Goal: Find specific page/section: Find specific page/section

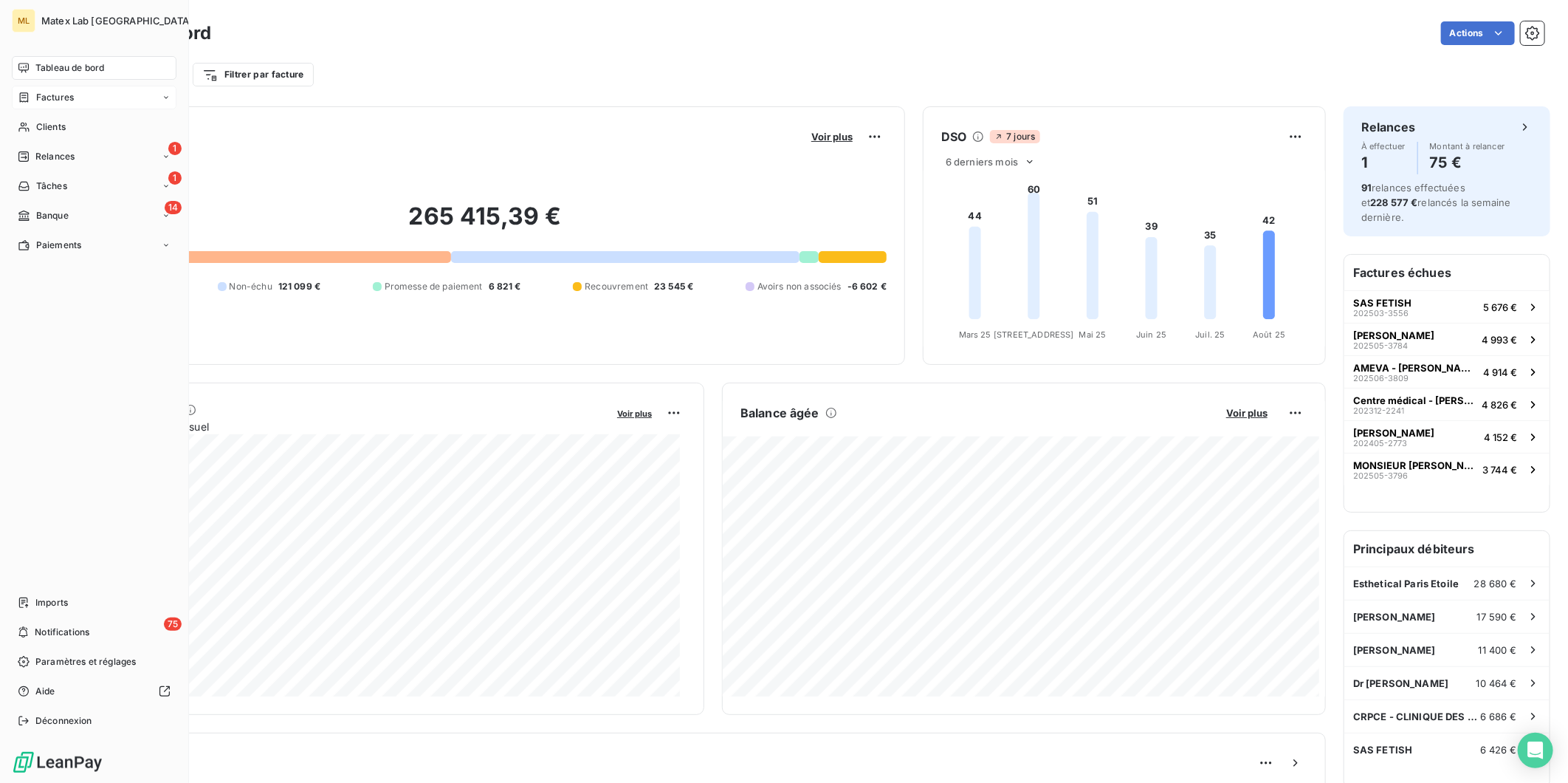
click at [61, 91] on span "Factures" at bounding box center [55, 97] width 38 height 13
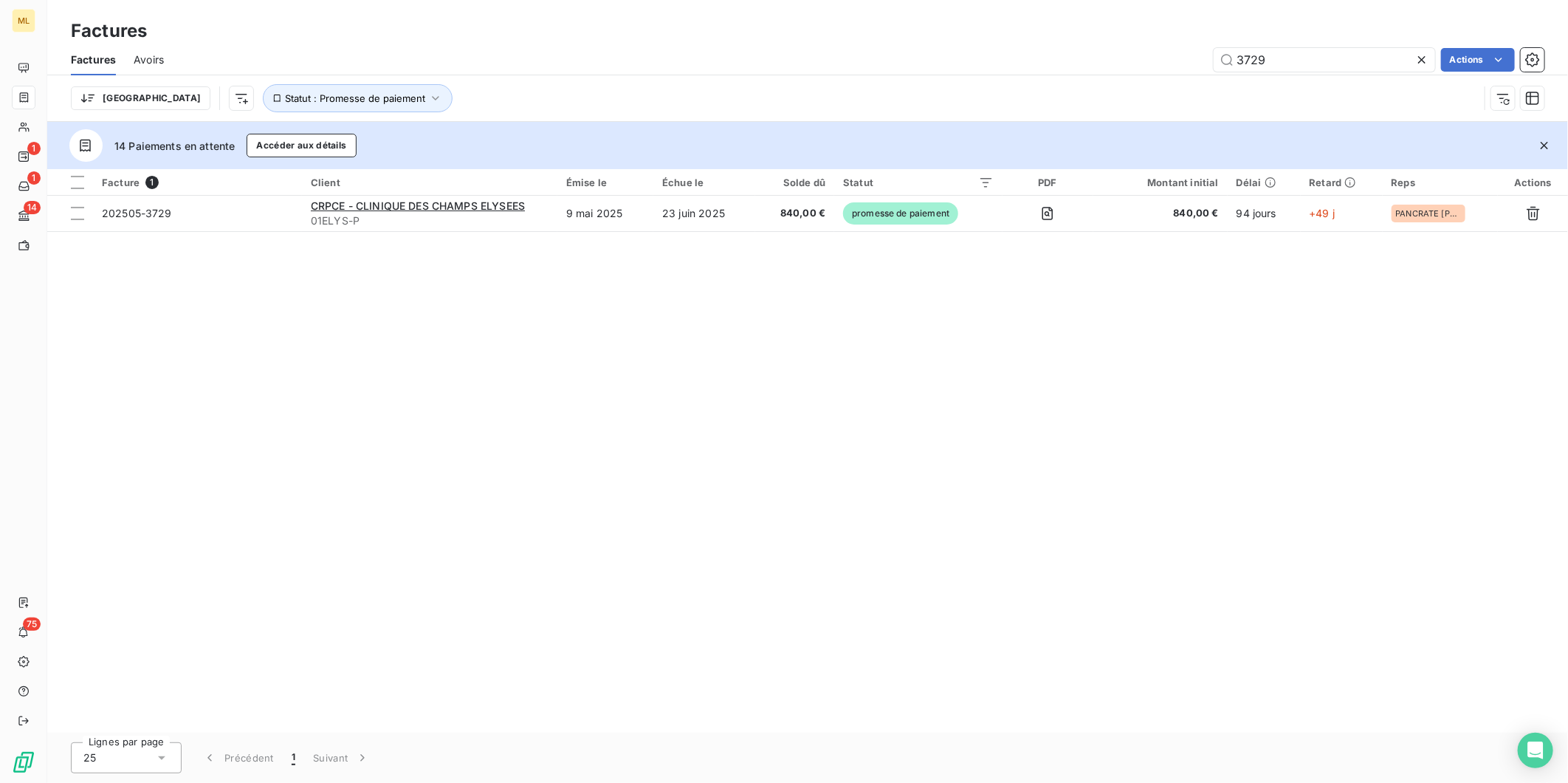
drag, startPoint x: 1301, startPoint y: 53, endPoint x: 1179, endPoint y: 56, distance: 122.0
click at [1181, 56] on div "3729 Actions" at bounding box center [863, 60] width 1362 height 24
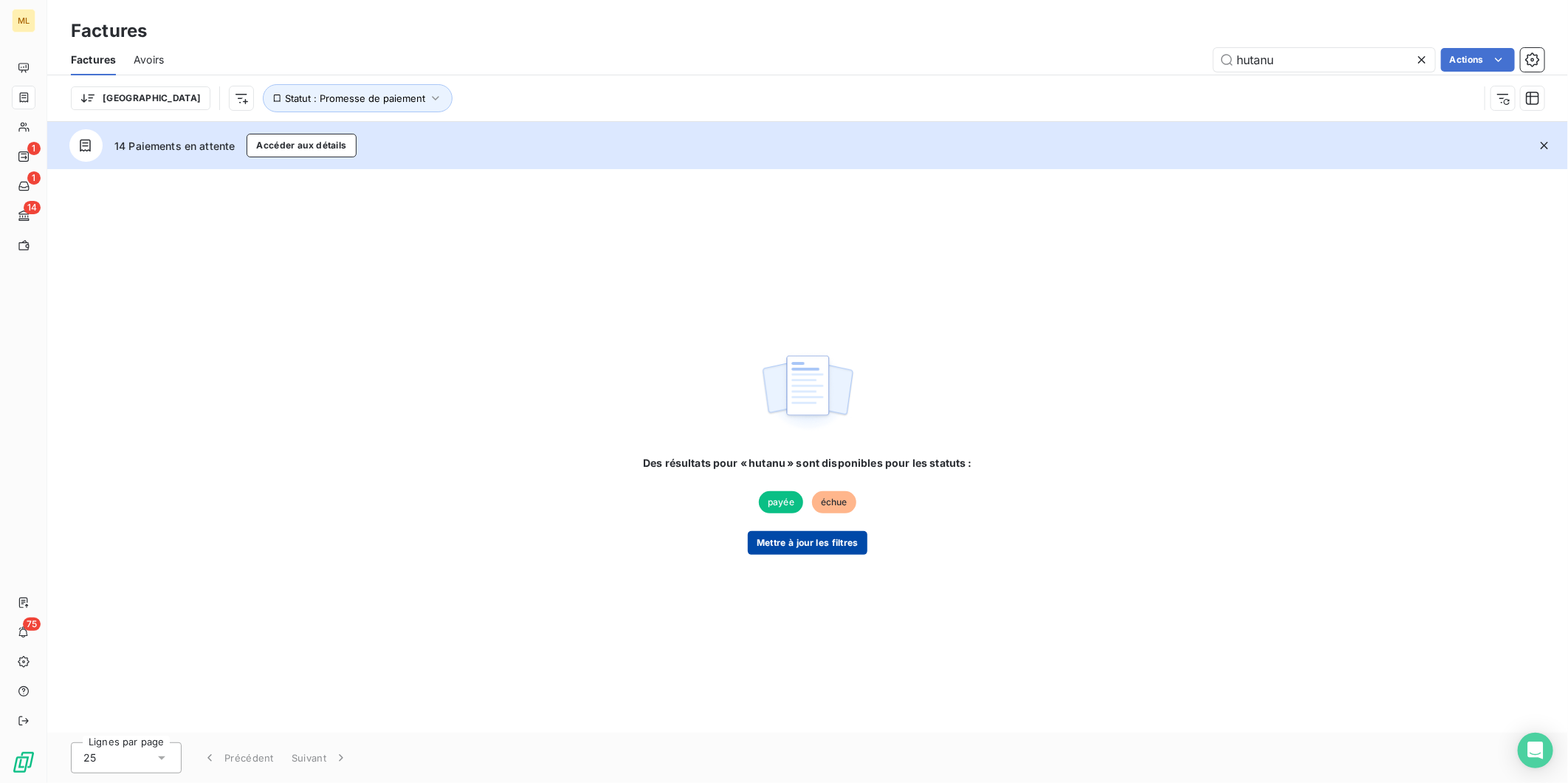
type input "hutanu"
click at [814, 551] on button "Mettre à jour les filtres" at bounding box center [807, 543] width 120 height 24
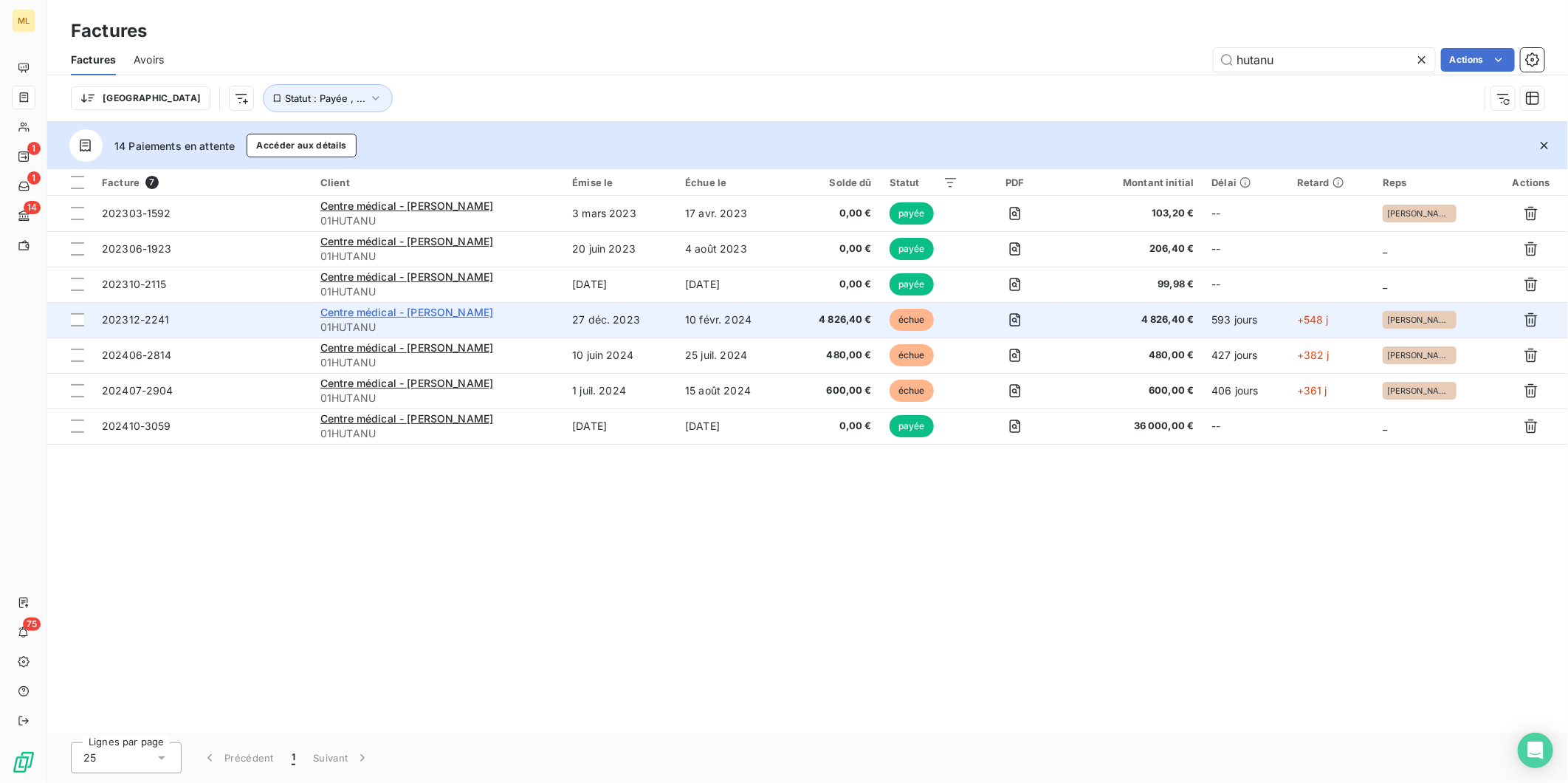
click at [441, 308] on span "Centre médical - [PERSON_NAME]" at bounding box center [407, 311] width 174 height 13
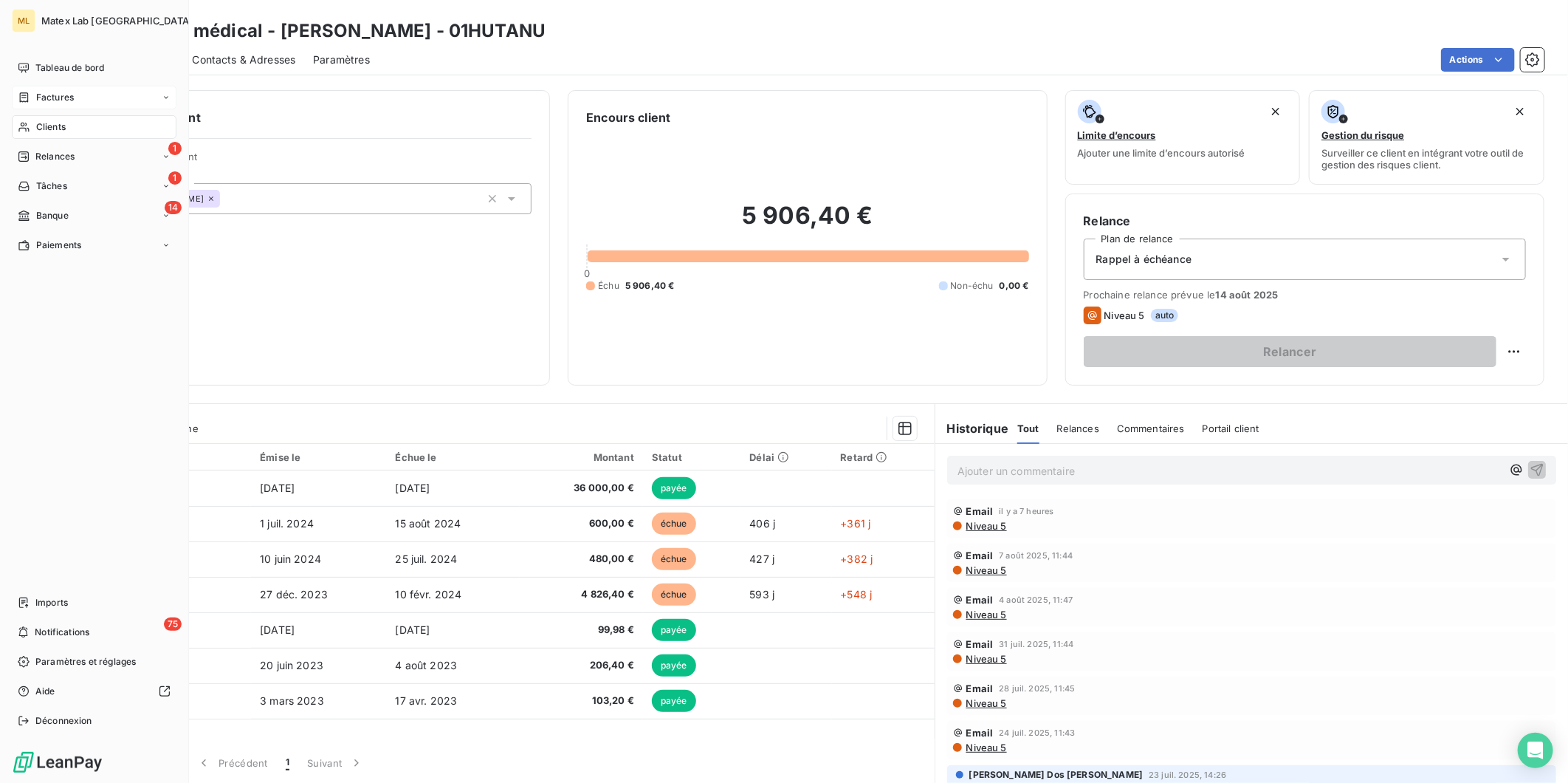
click at [46, 91] on span "Factures" at bounding box center [55, 97] width 38 height 13
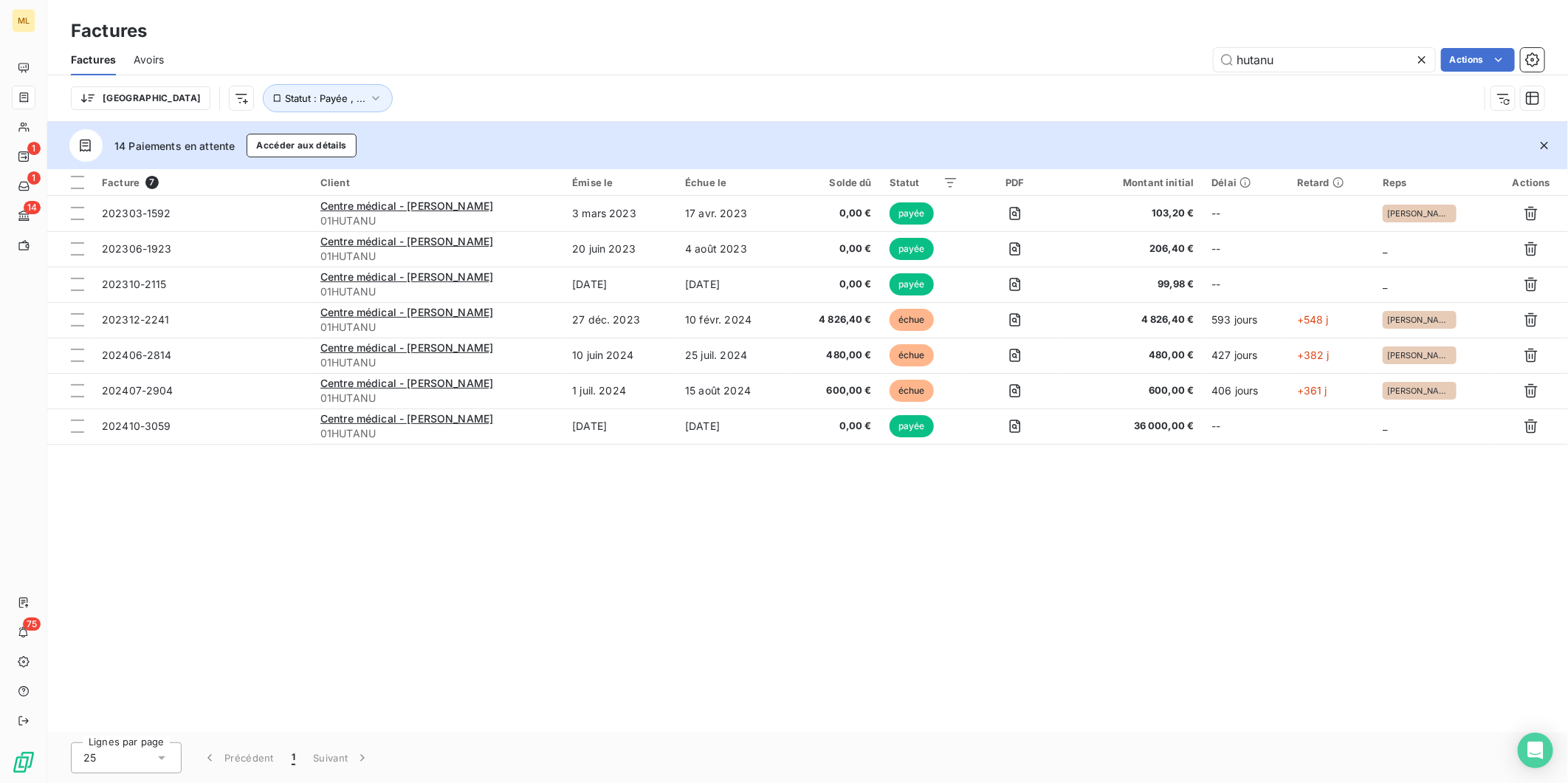
drag, startPoint x: 1405, startPoint y: 60, endPoint x: 1433, endPoint y: 61, distance: 28.0
click at [1406, 60] on input "hutanu" at bounding box center [1324, 60] width 221 height 24
click at [1425, 61] on icon at bounding box center [1422, 59] width 15 height 15
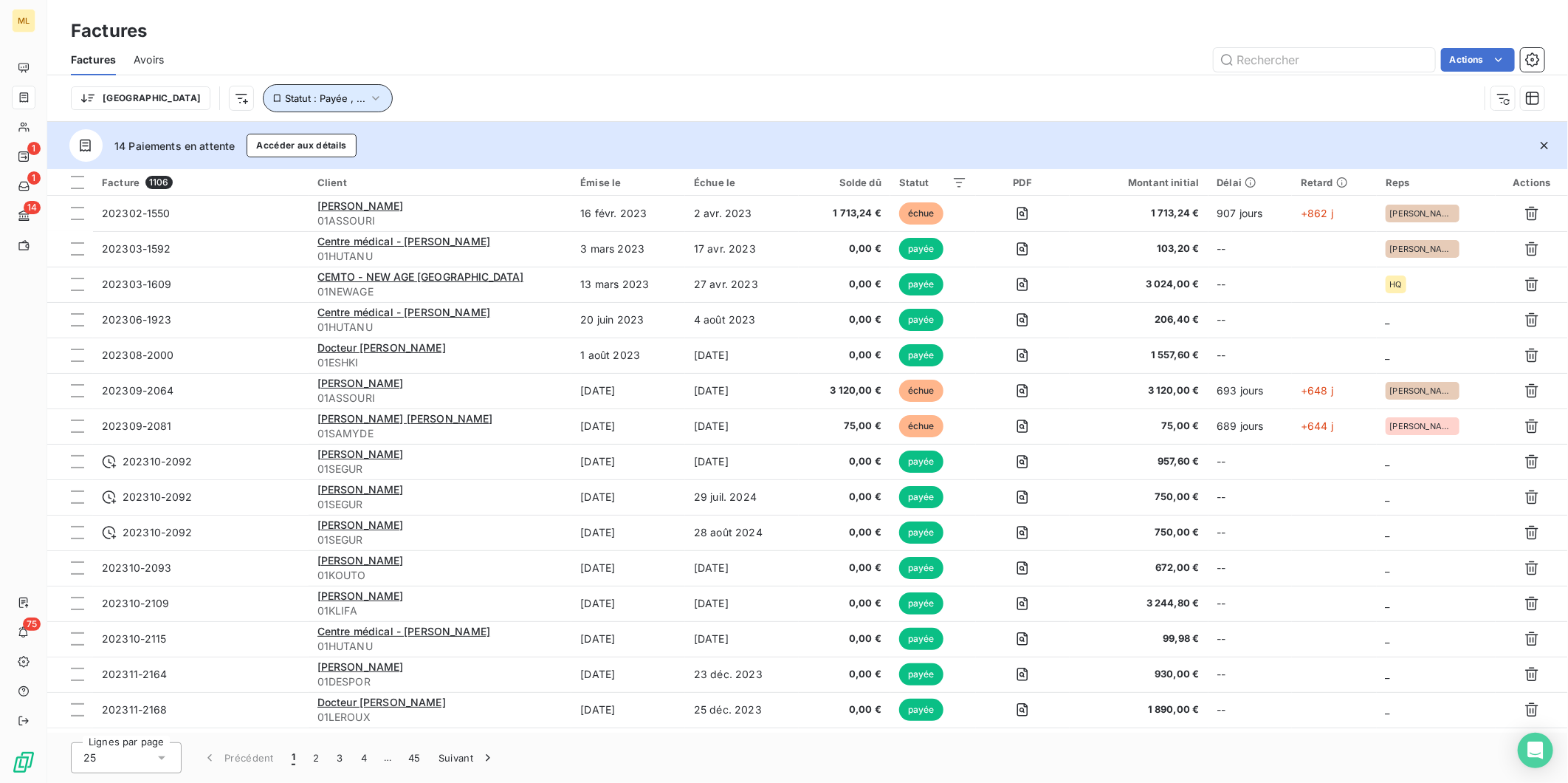
click at [369, 95] on icon "button" at bounding box center [375, 98] width 15 height 15
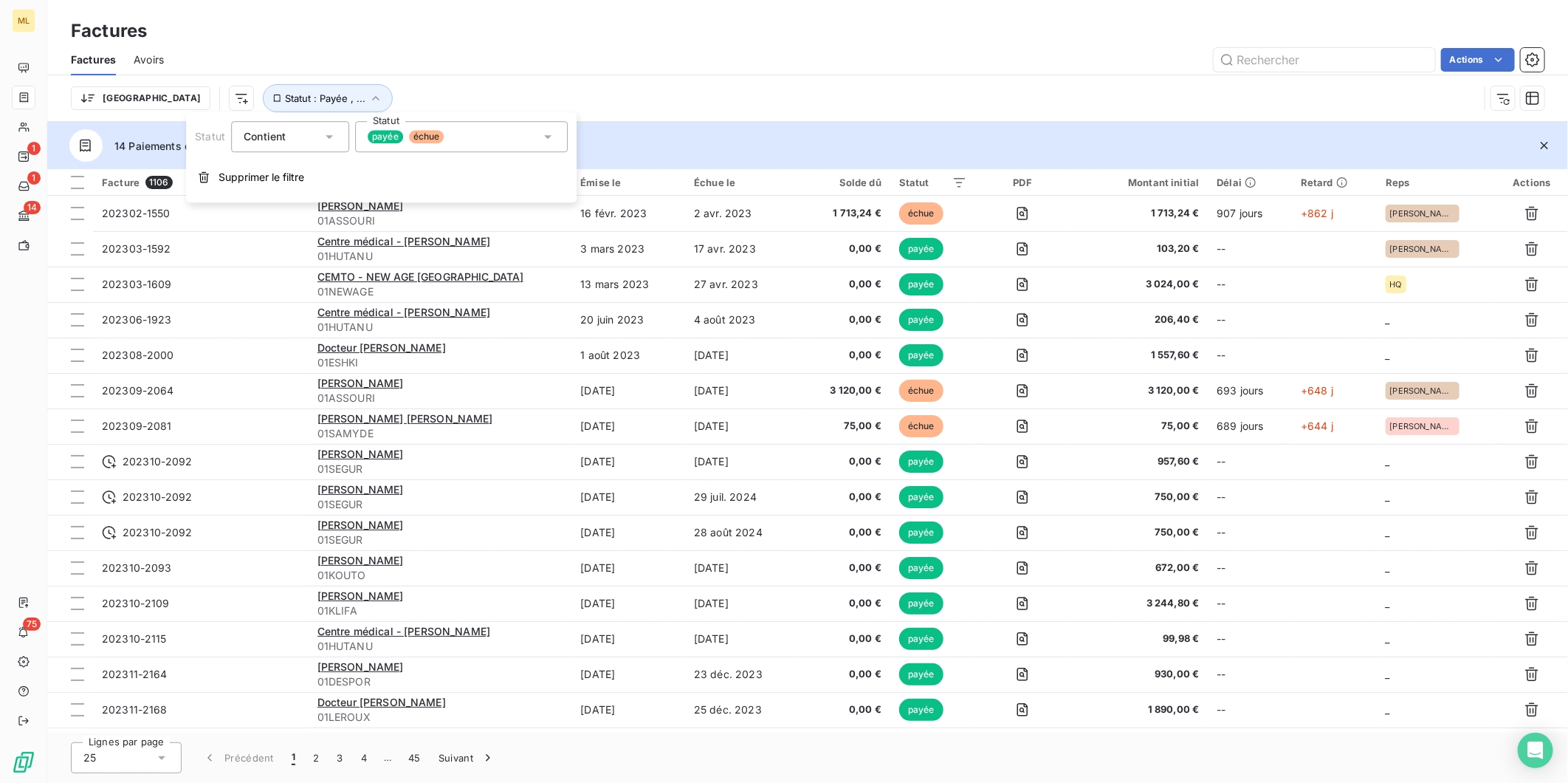
click at [418, 130] on span "échue" at bounding box center [427, 136] width 36 height 13
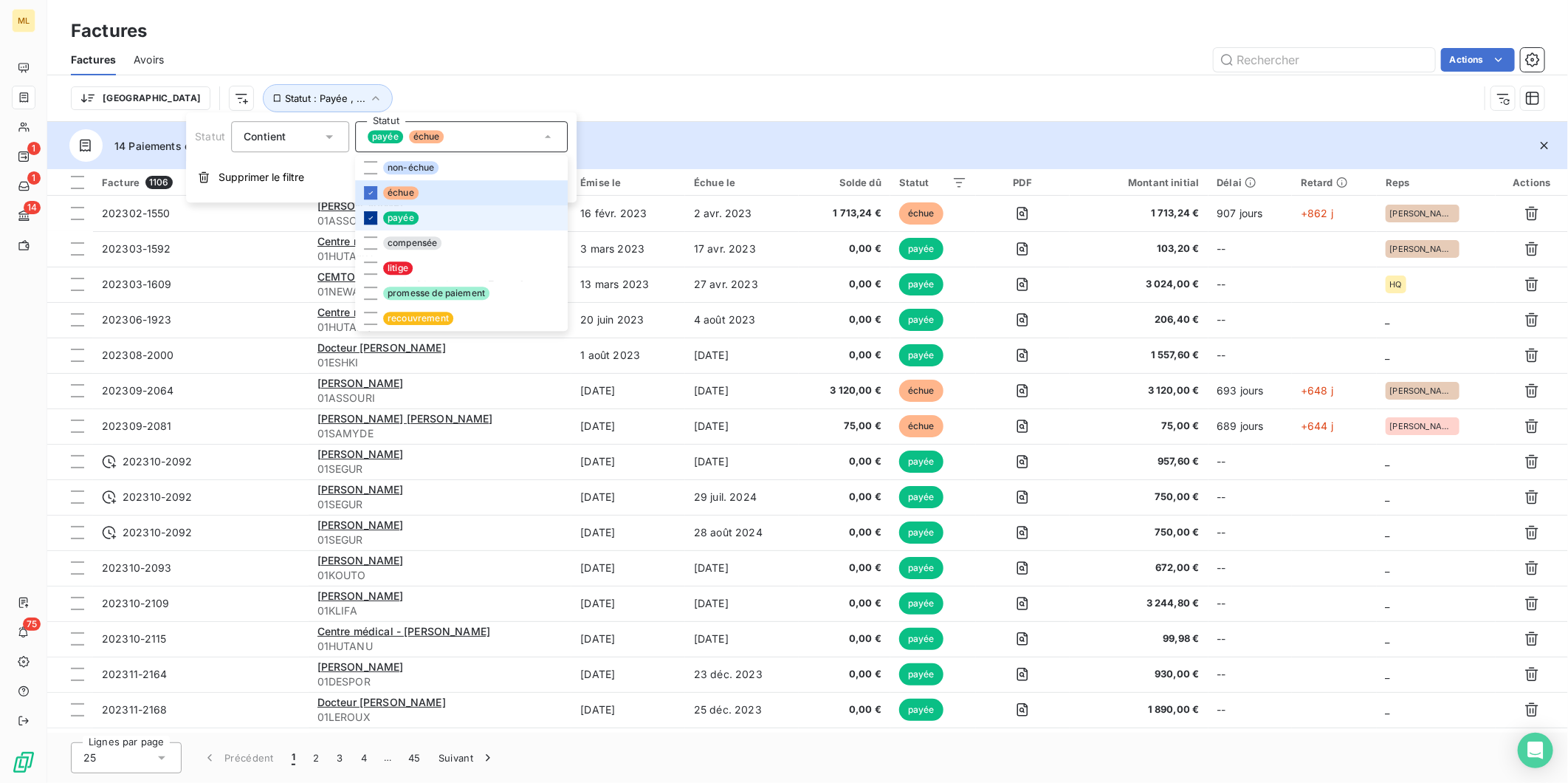
click at [370, 215] on icon at bounding box center [371, 218] width 9 height 9
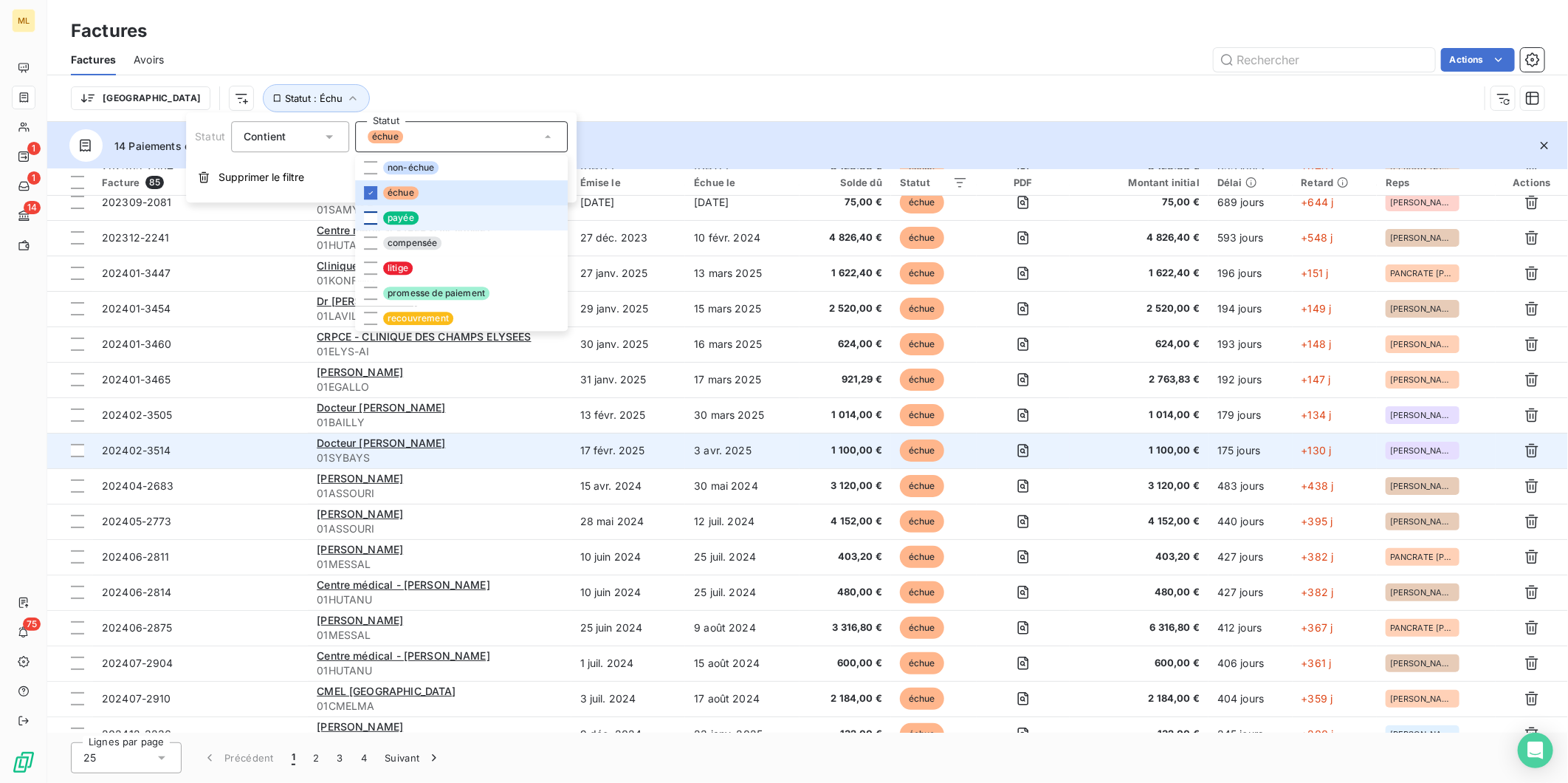
scroll to position [164, 0]
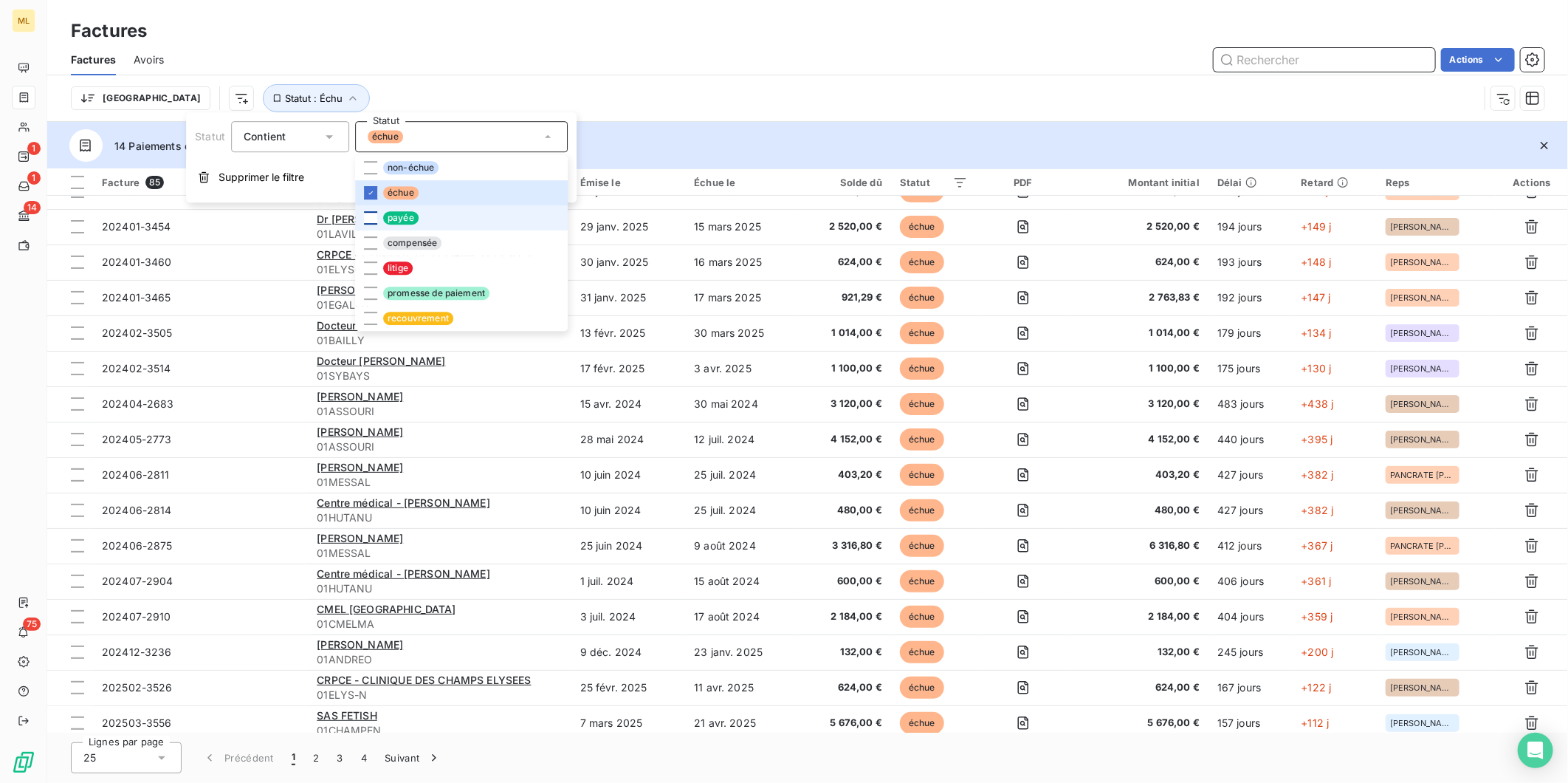
click at [1303, 48] on input "text" at bounding box center [1324, 60] width 221 height 24
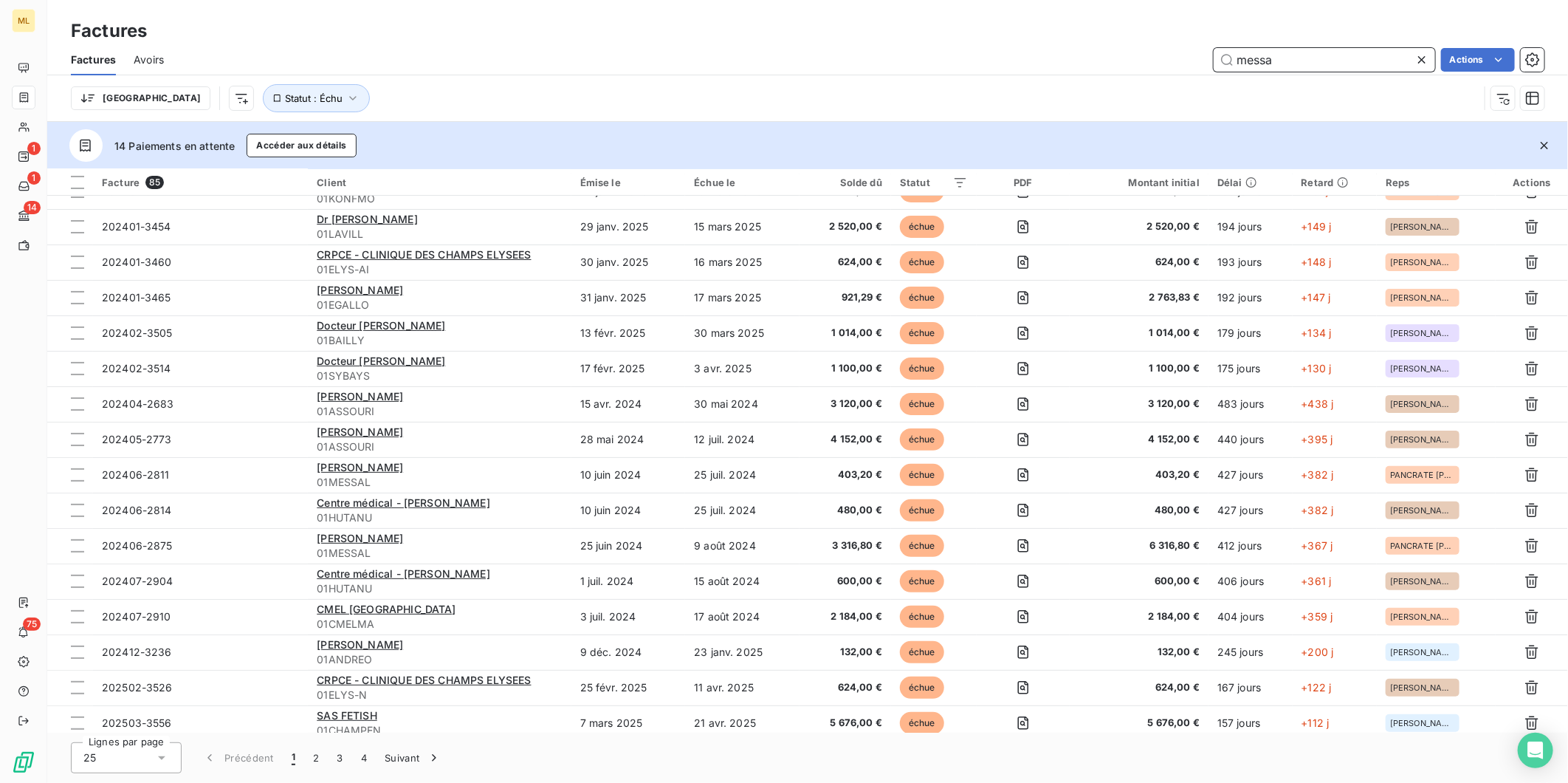
scroll to position [0, 0]
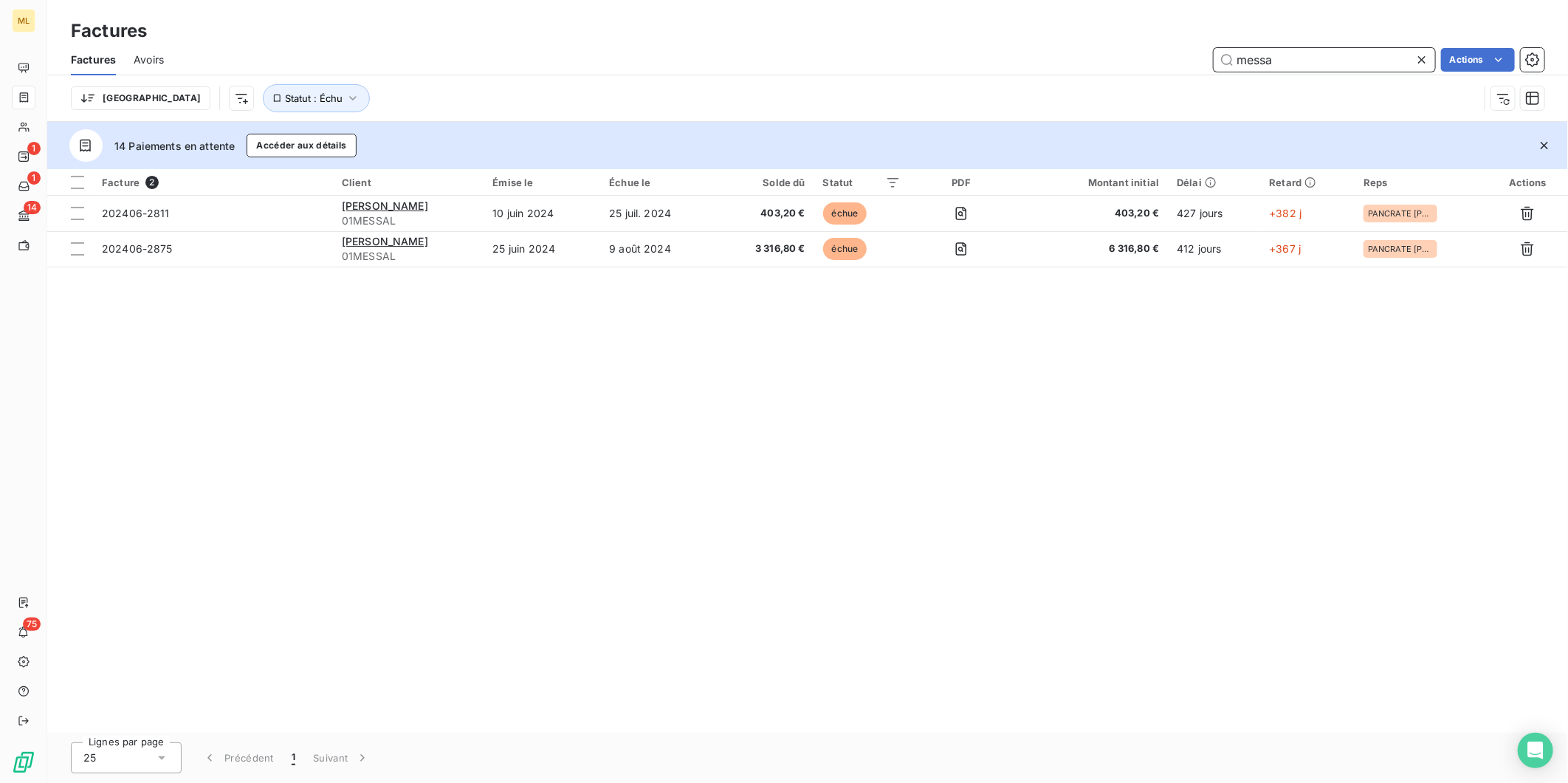
type input "messa"
click at [1420, 59] on icon at bounding box center [1422, 59] width 15 height 15
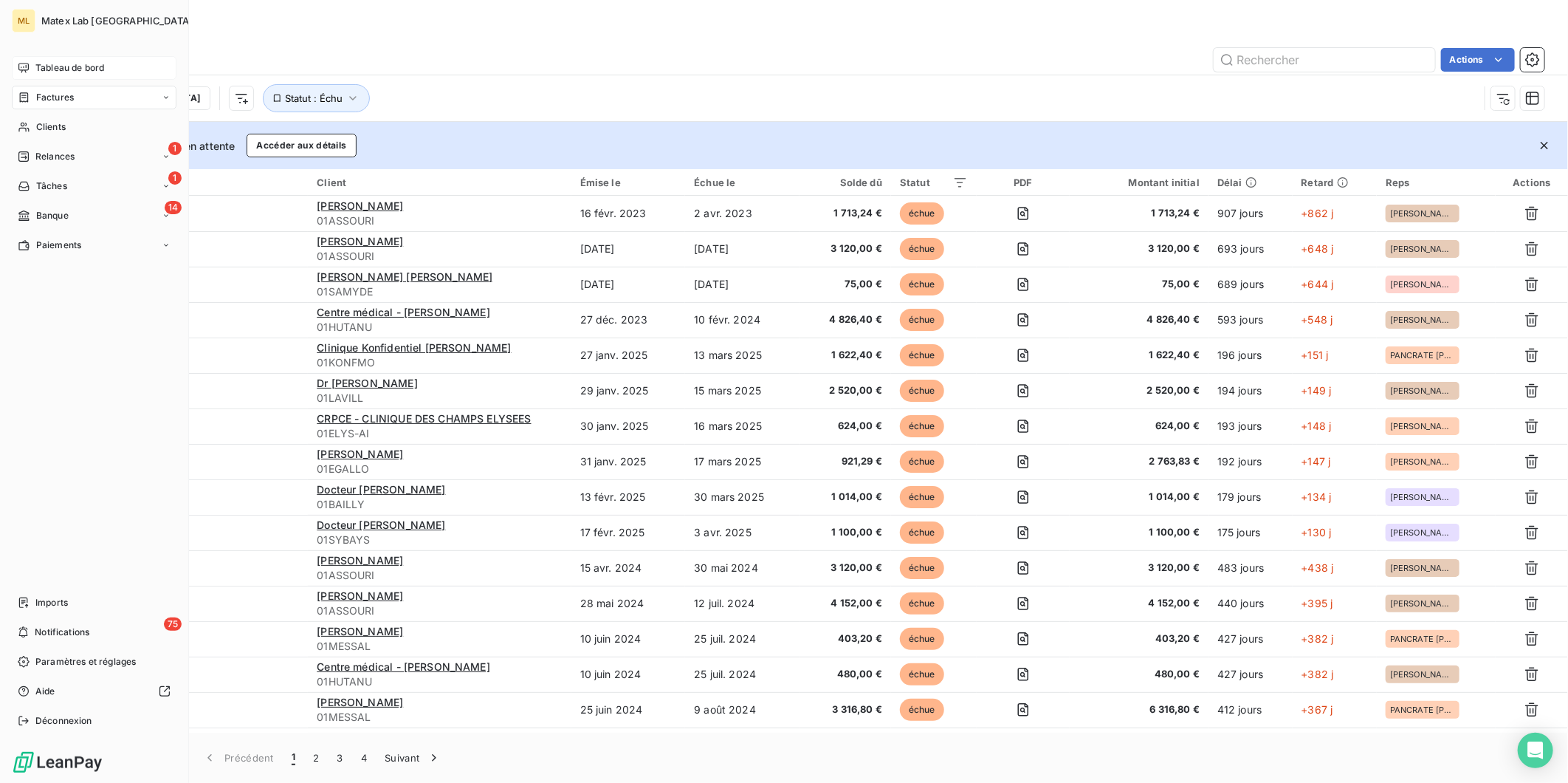
click at [68, 61] on span "Tableau de bord" at bounding box center [69, 67] width 68 height 13
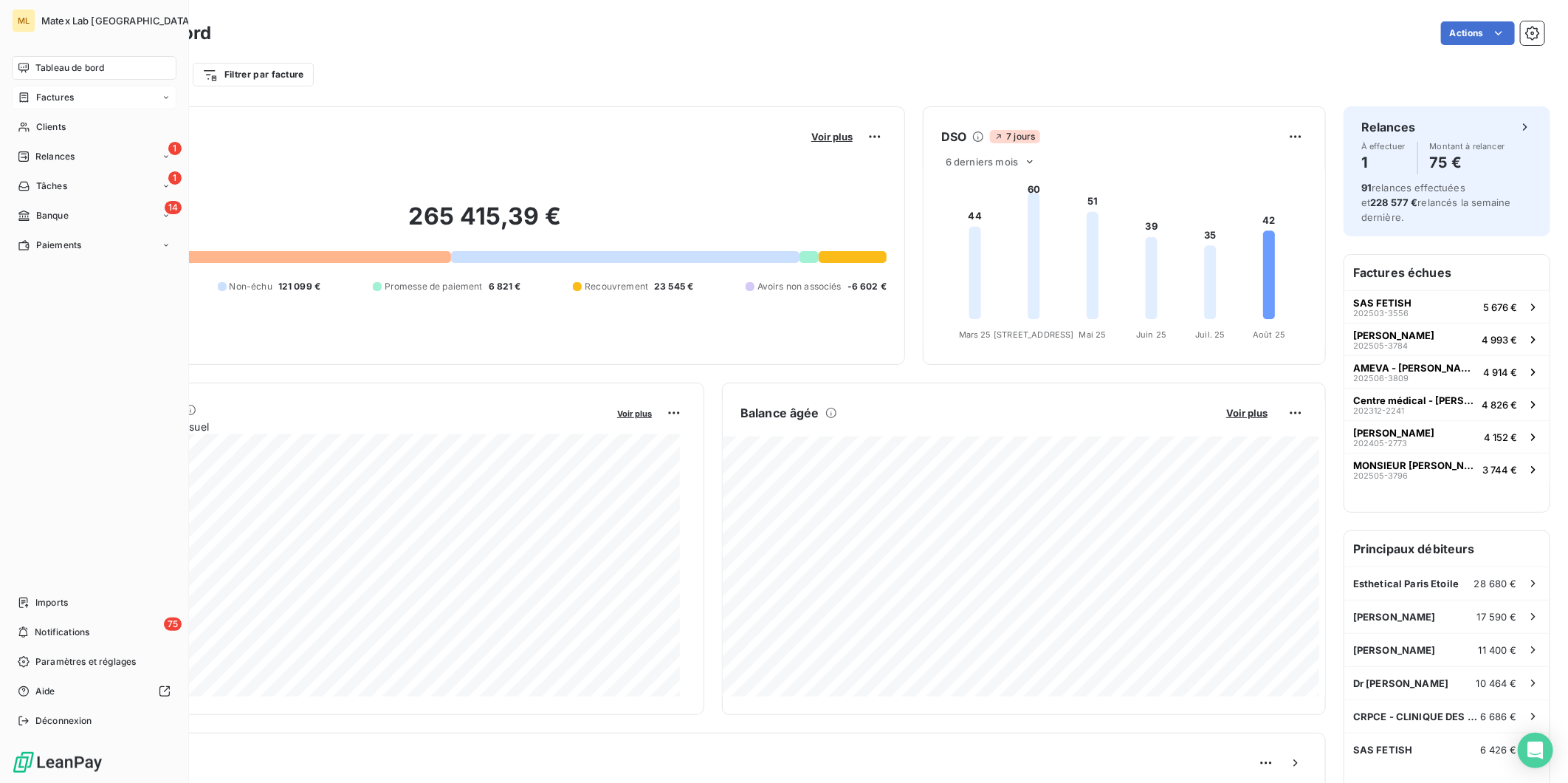
click at [47, 100] on span "Factures" at bounding box center [55, 97] width 38 height 13
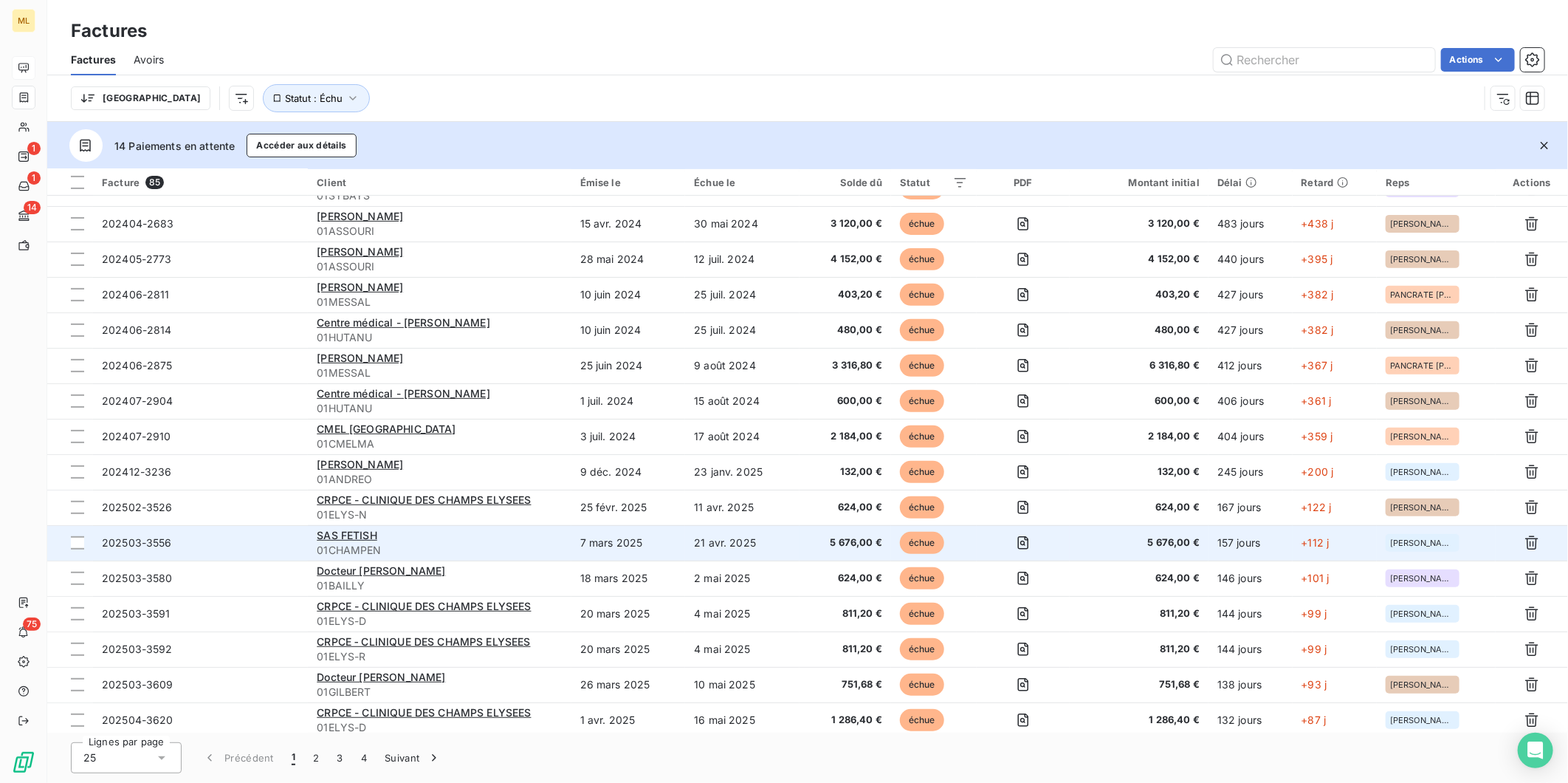
scroll to position [349, 0]
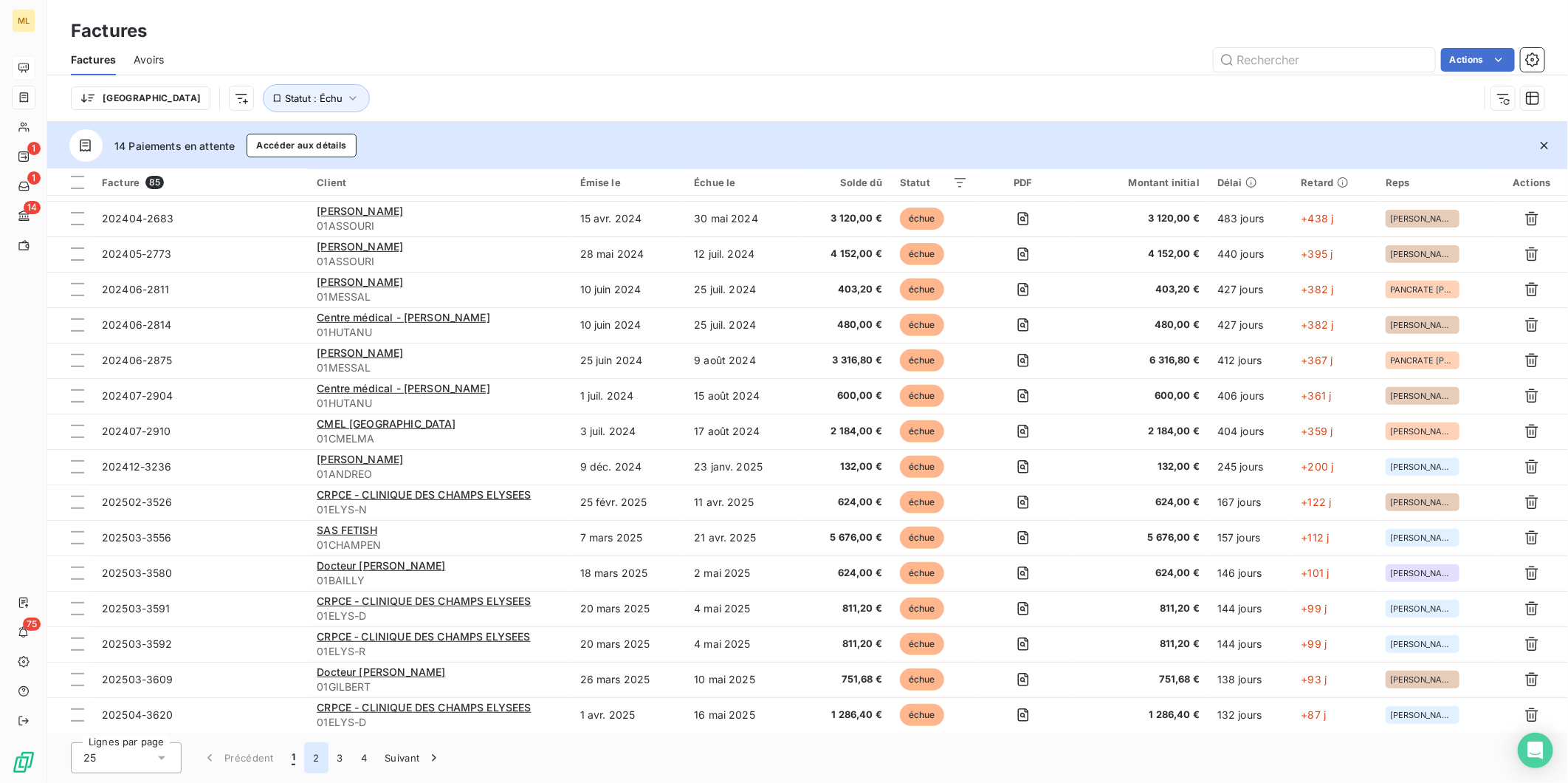
click at [318, 764] on button "2" at bounding box center [316, 757] width 24 height 31
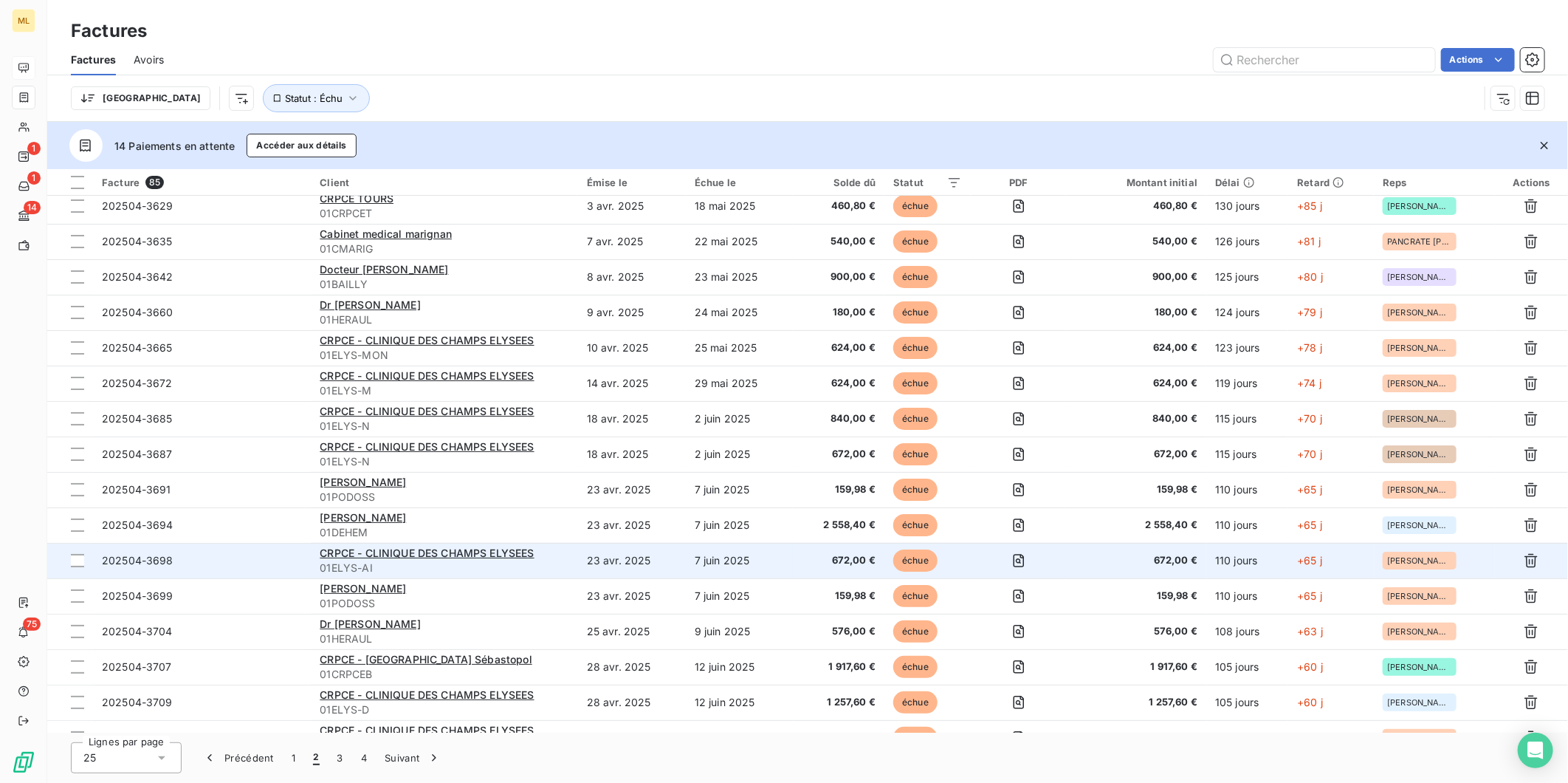
scroll to position [0, 0]
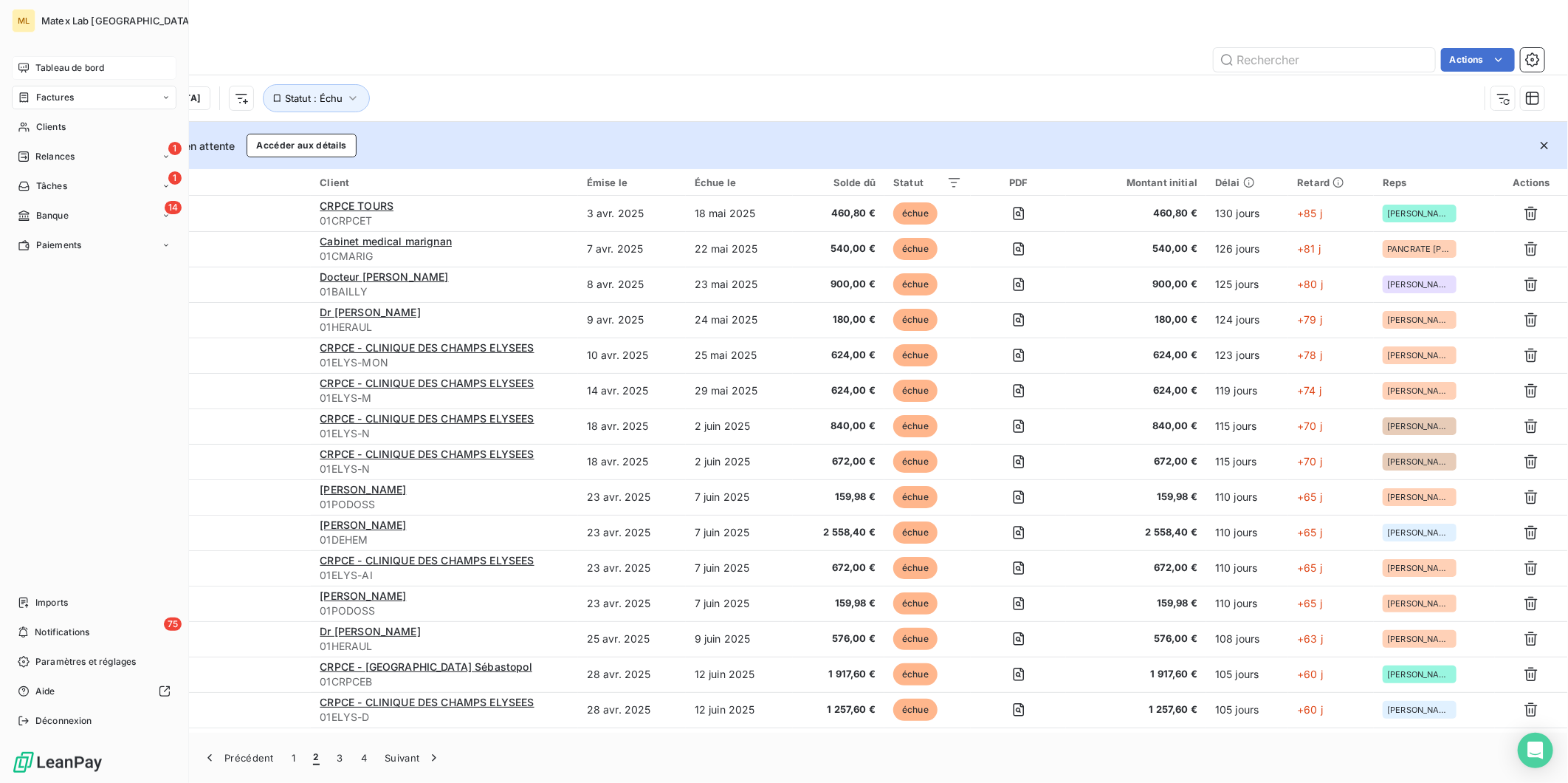
click at [68, 92] on span "Factures" at bounding box center [55, 97] width 38 height 13
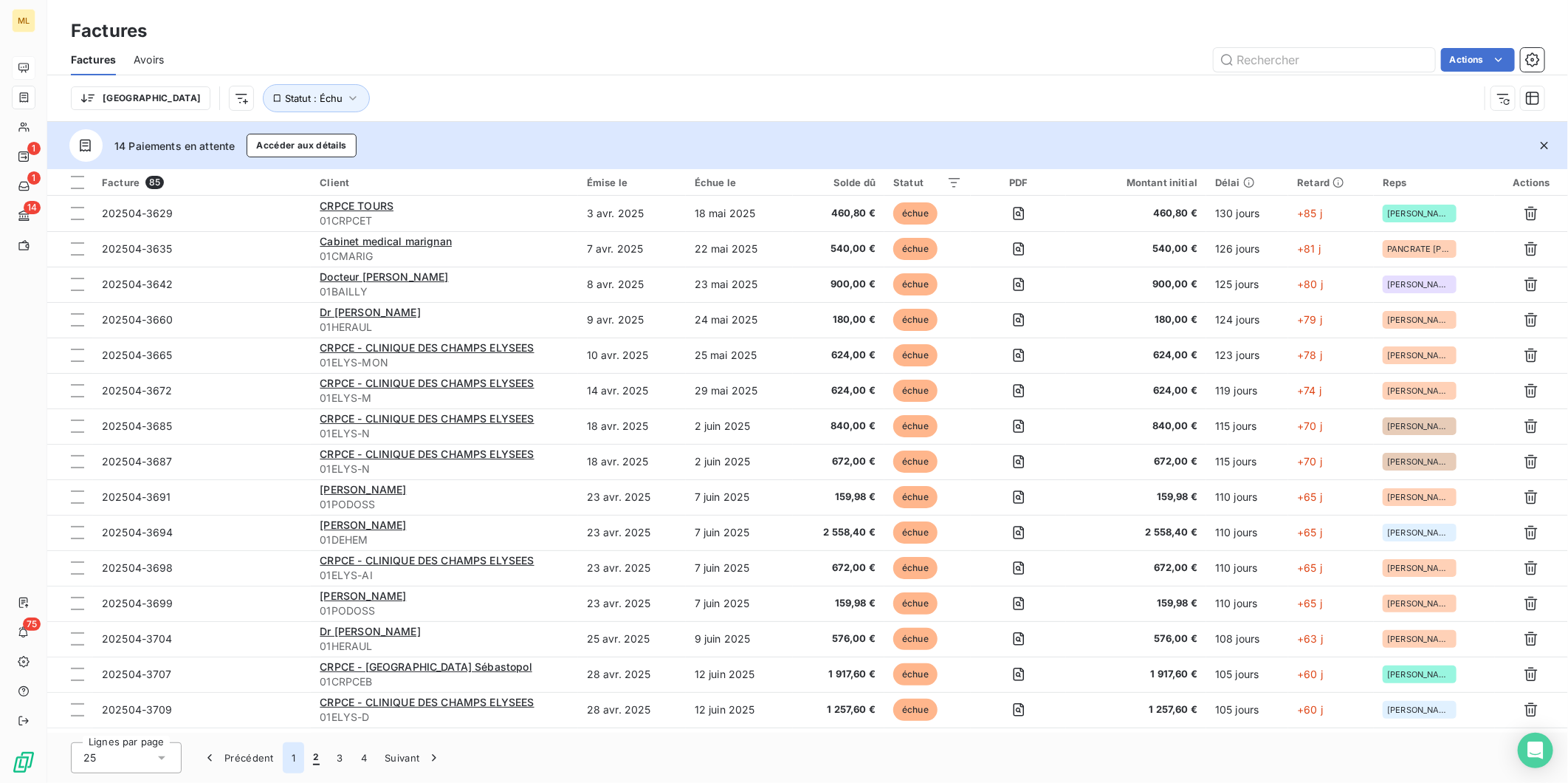
click at [292, 753] on button "1" at bounding box center [293, 757] width 22 height 31
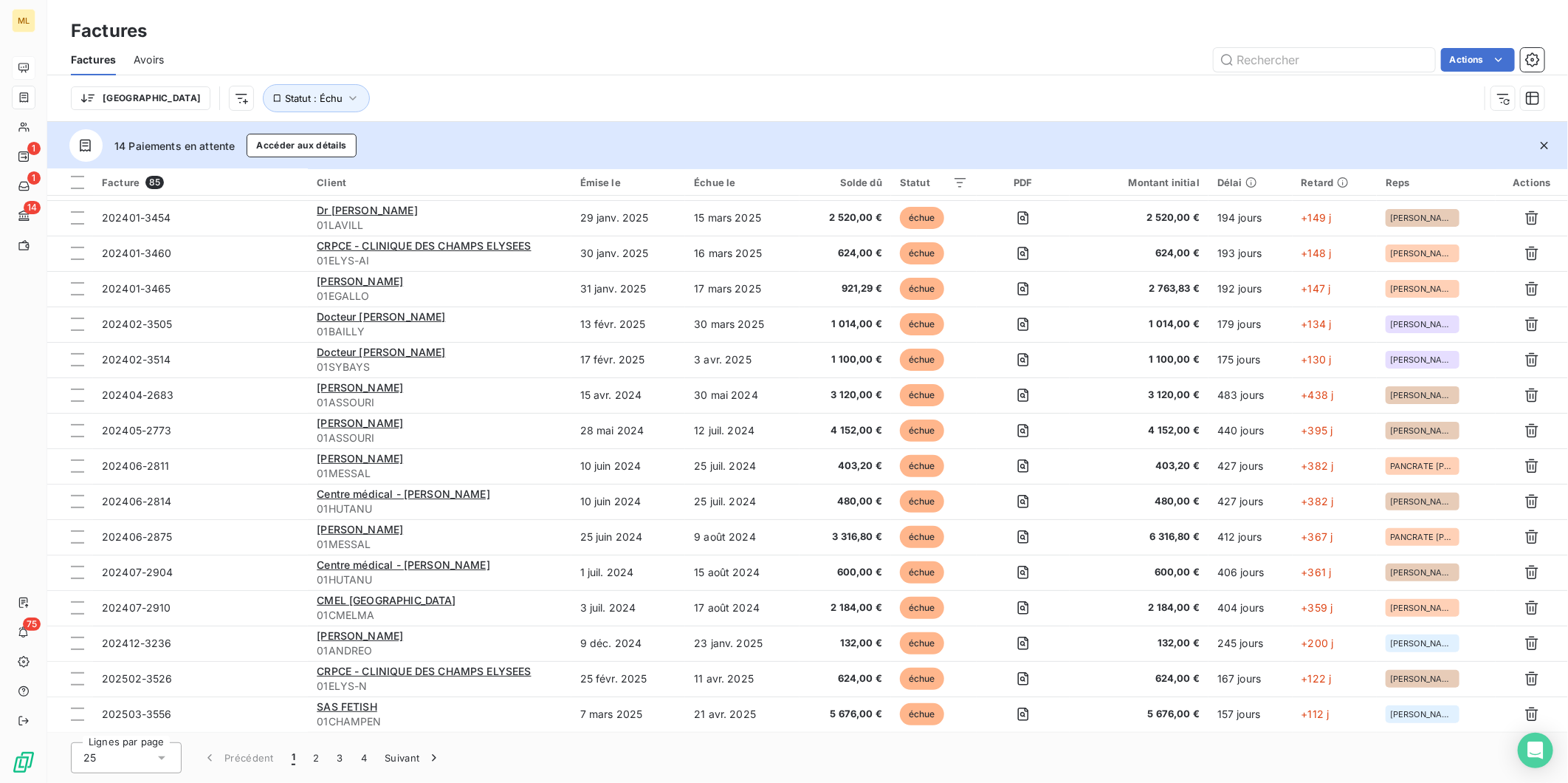
scroll to position [328, 0]
